Goal: Transaction & Acquisition: Purchase product/service

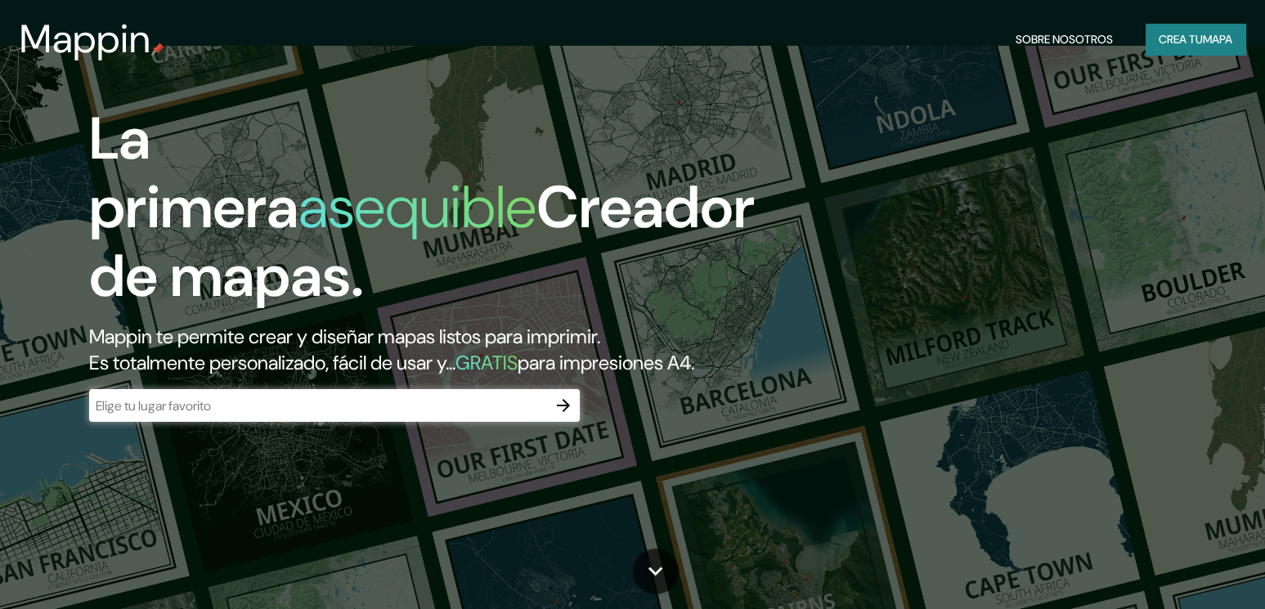
click at [424, 423] on div "​" at bounding box center [334, 407] width 491 height 36
click at [432, 415] on div "​" at bounding box center [334, 405] width 491 height 33
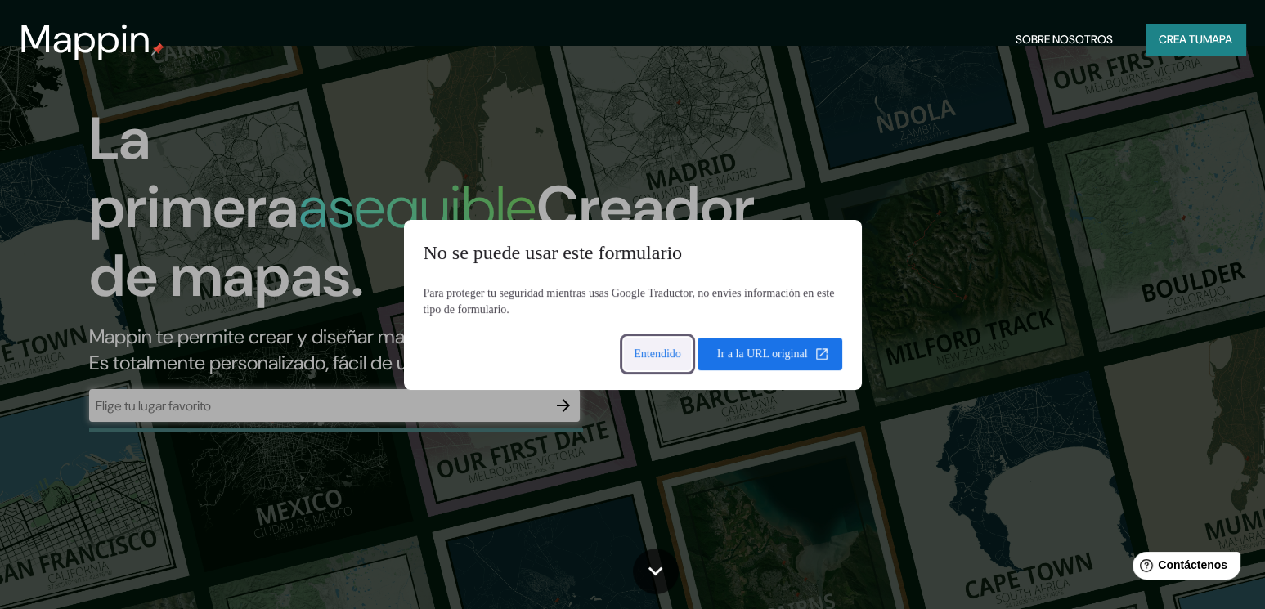
click at [643, 354] on span at bounding box center [657, 354] width 67 height 39
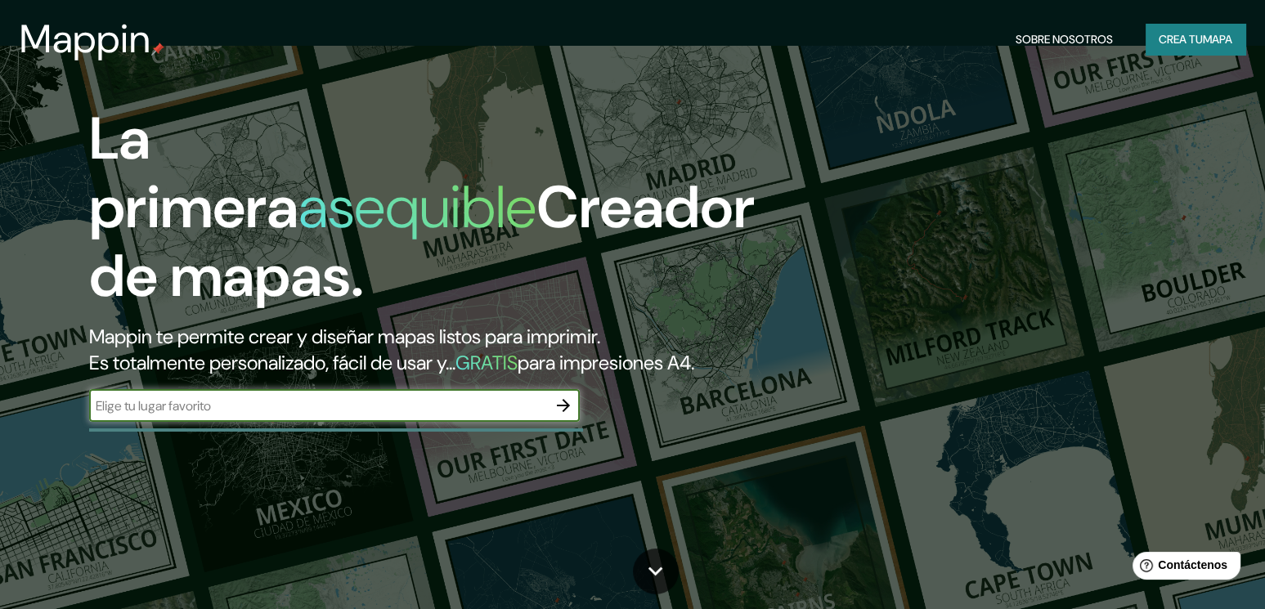
click at [423, 400] on input "text" at bounding box center [318, 406] width 458 height 19
type input "av. [GEOGRAPHIC_DATA]"
click at [560, 407] on icon "button" at bounding box center [564, 406] width 20 height 20
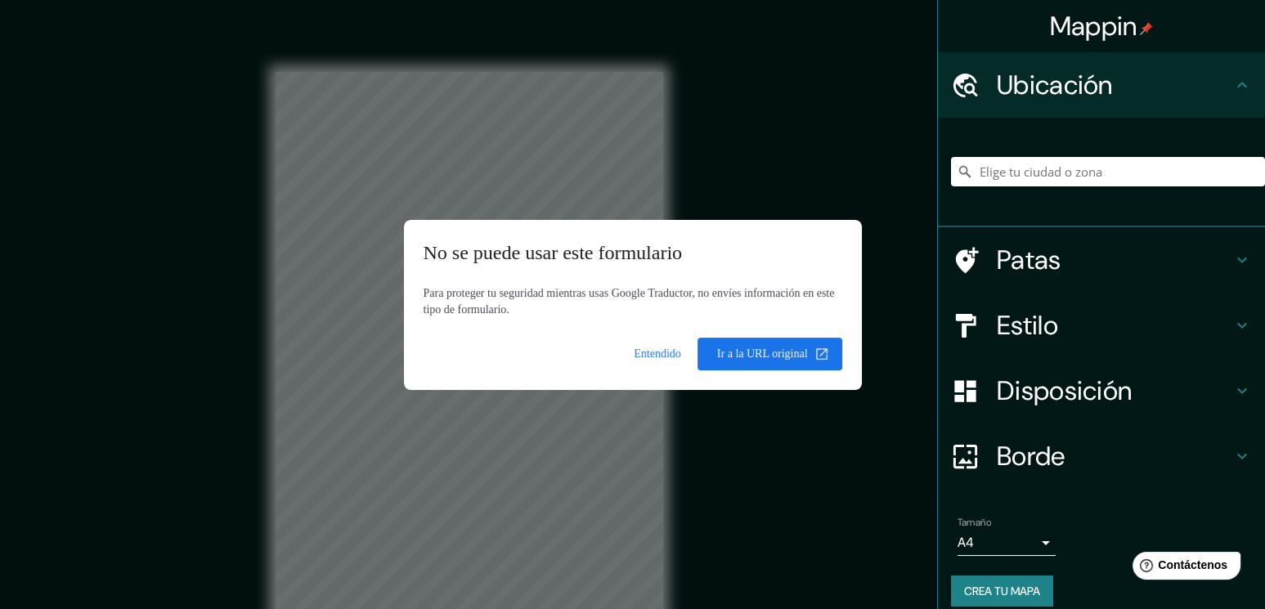
click at [1009, 169] on body "Mappin Ubicación Patas Estilo Disposición Borde Elige un borde. Consejo : puede…" at bounding box center [632, 350] width 1265 height 609
click at [654, 358] on span at bounding box center [657, 354] width 67 height 39
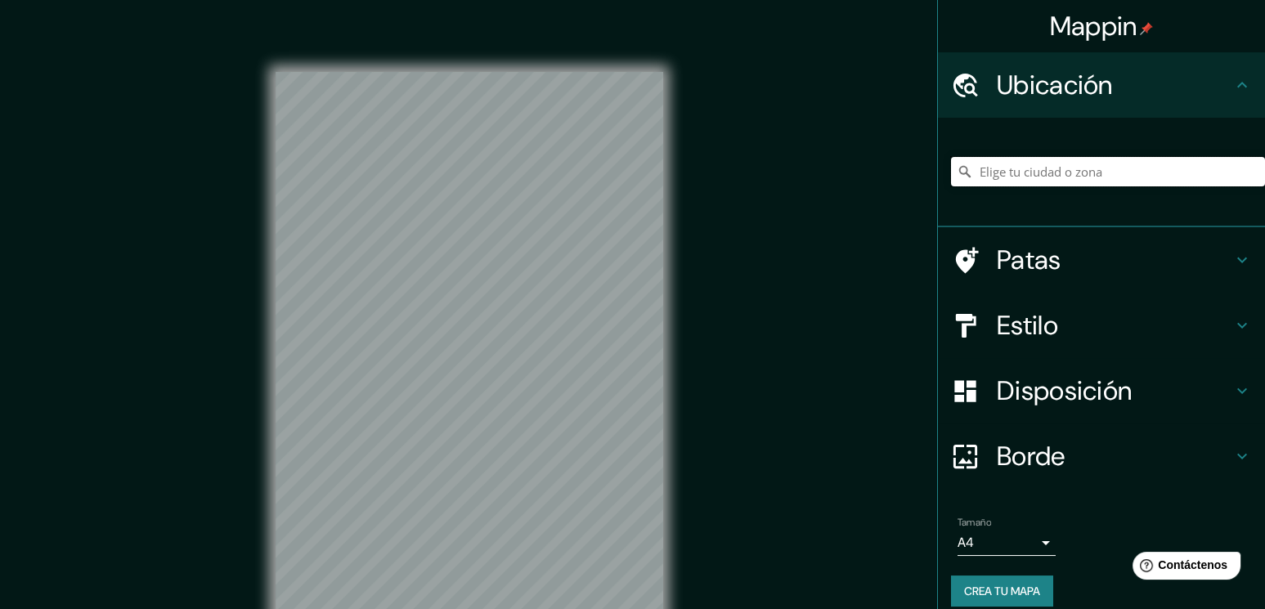
click at [1022, 172] on input "Elige tu ciudad o zona" at bounding box center [1108, 171] width 314 height 29
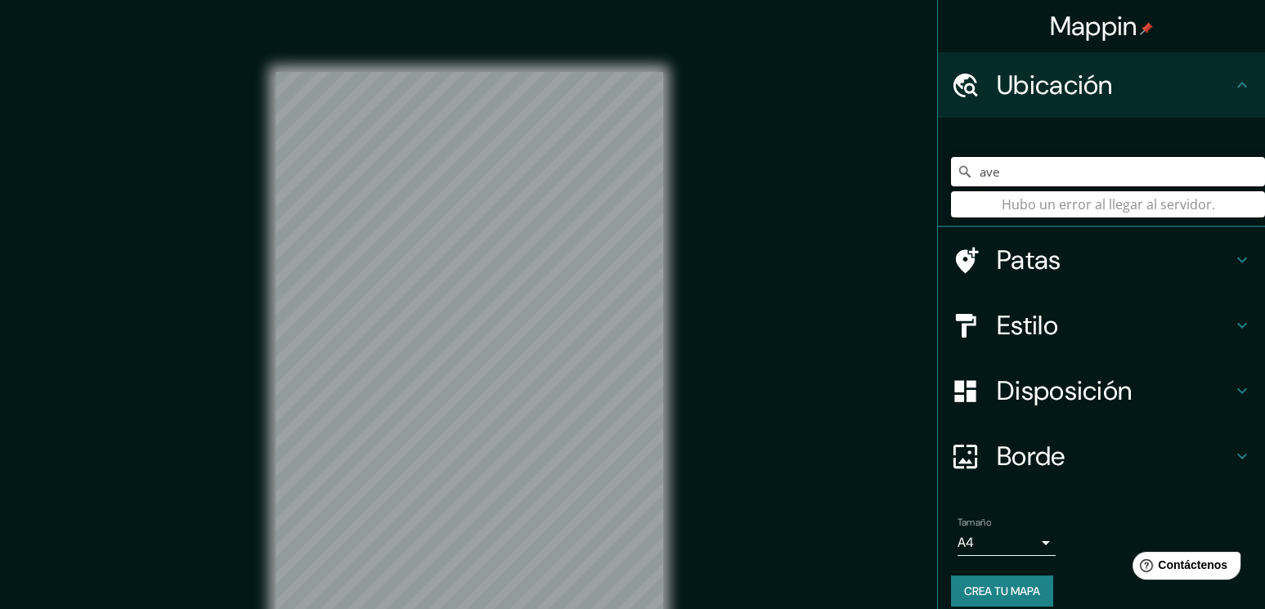
type input "ave"
